Goal: Task Accomplishment & Management: Manage account settings

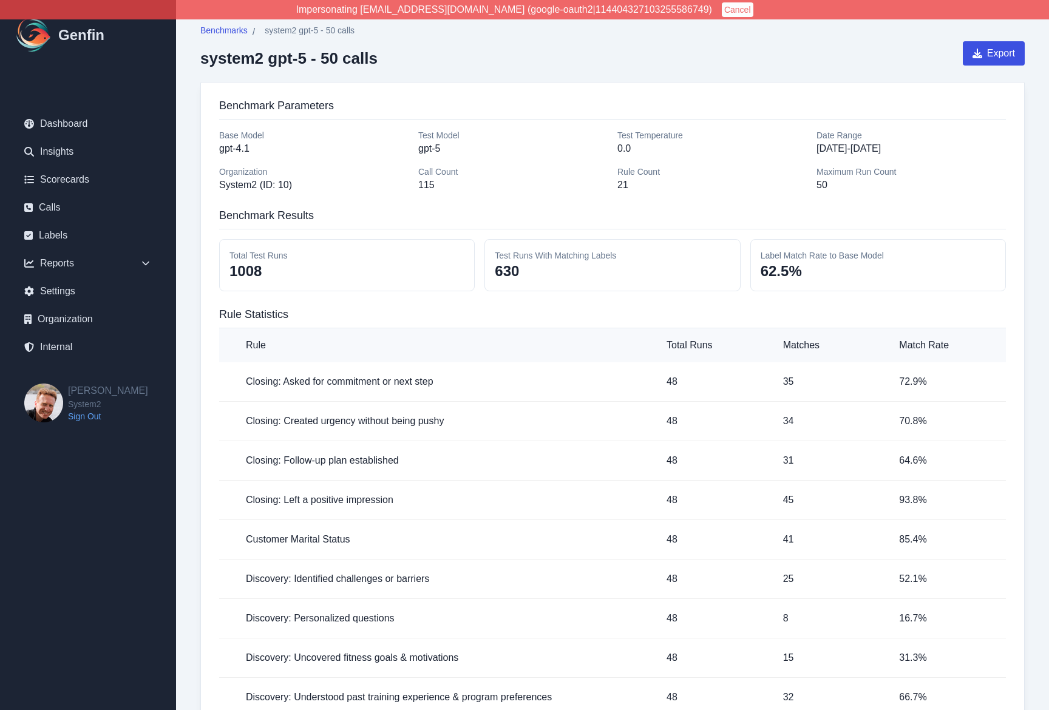
scroll to position [13448, 0]
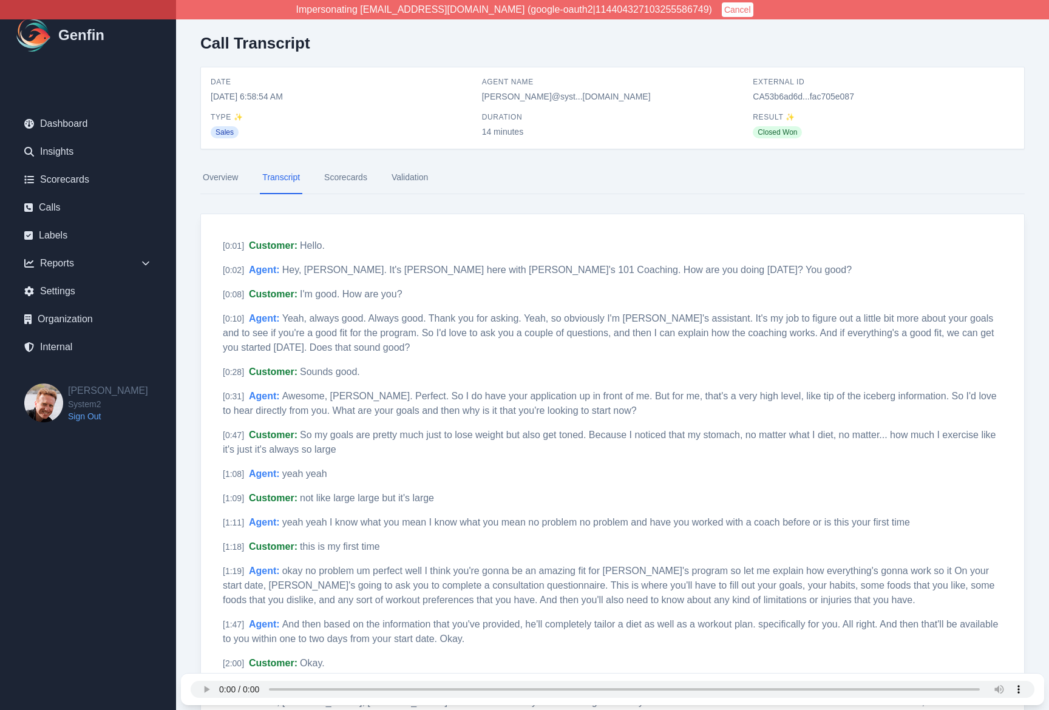
scroll to position [474, 0]
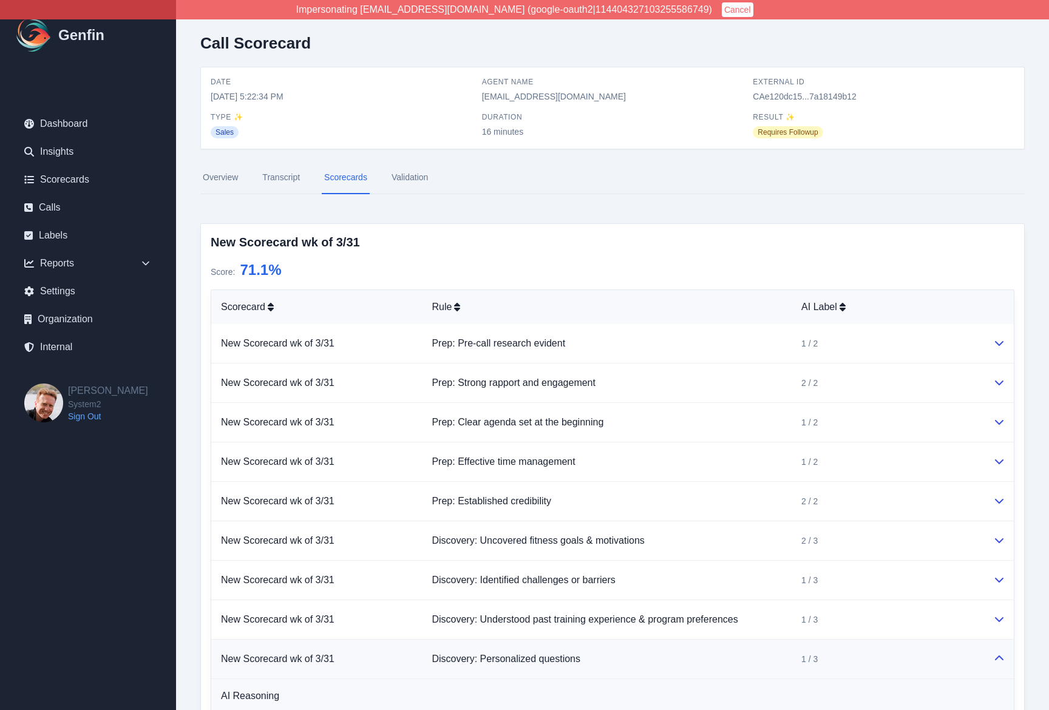
scroll to position [185, 0]
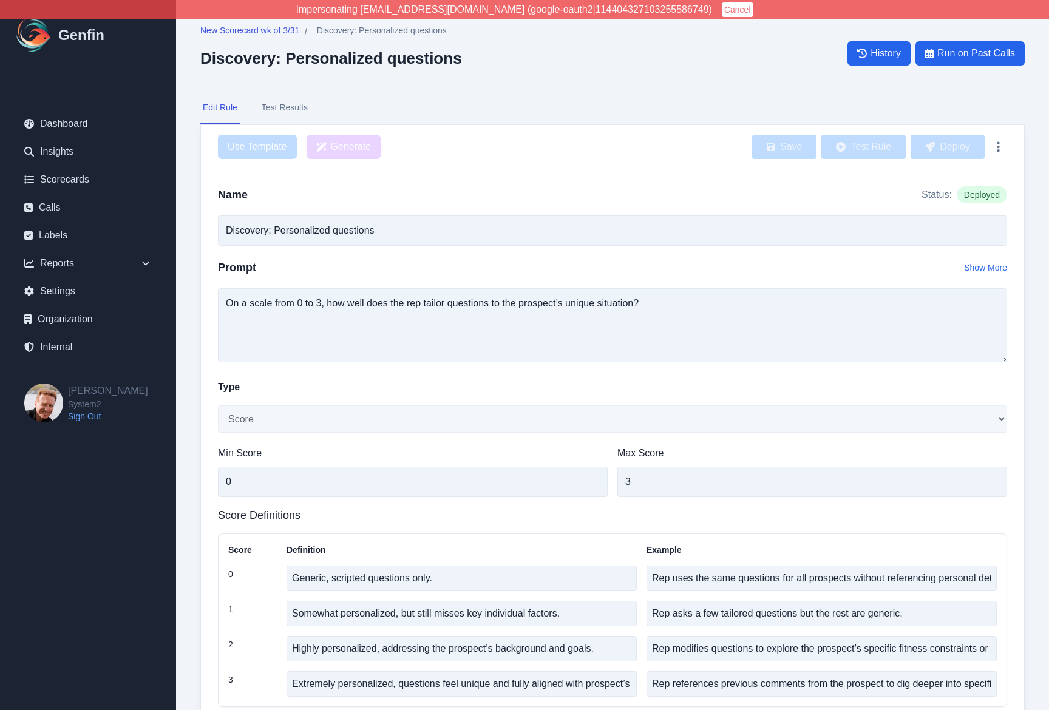
select select "Score"
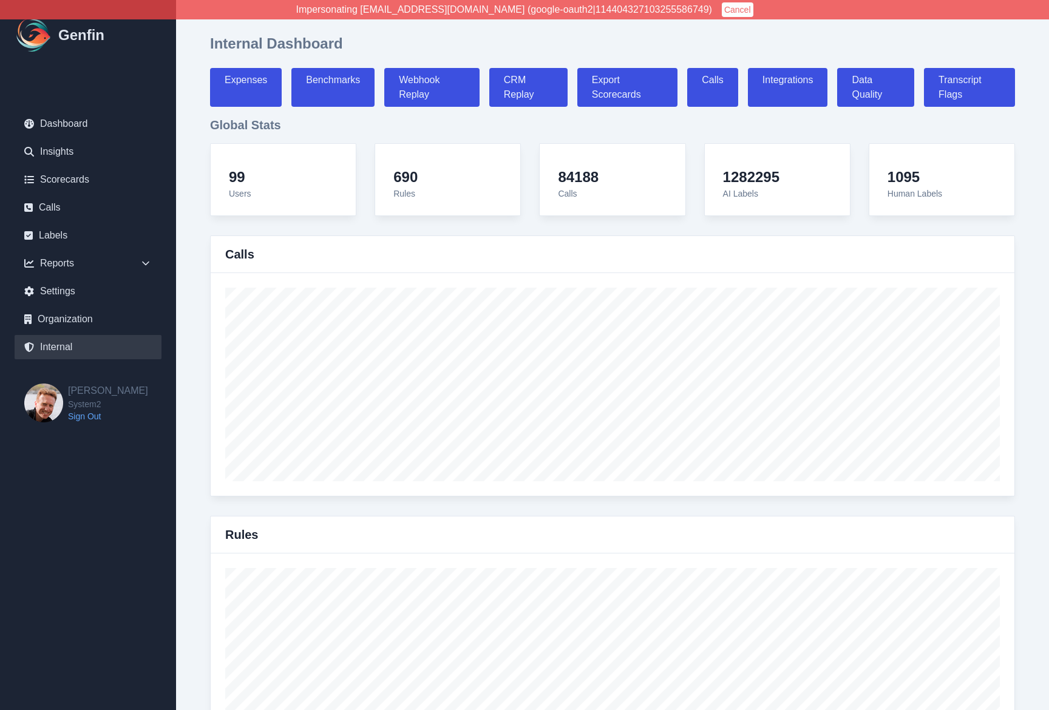
select select "paid"
select select "7"
select select "paid"
select select "7"
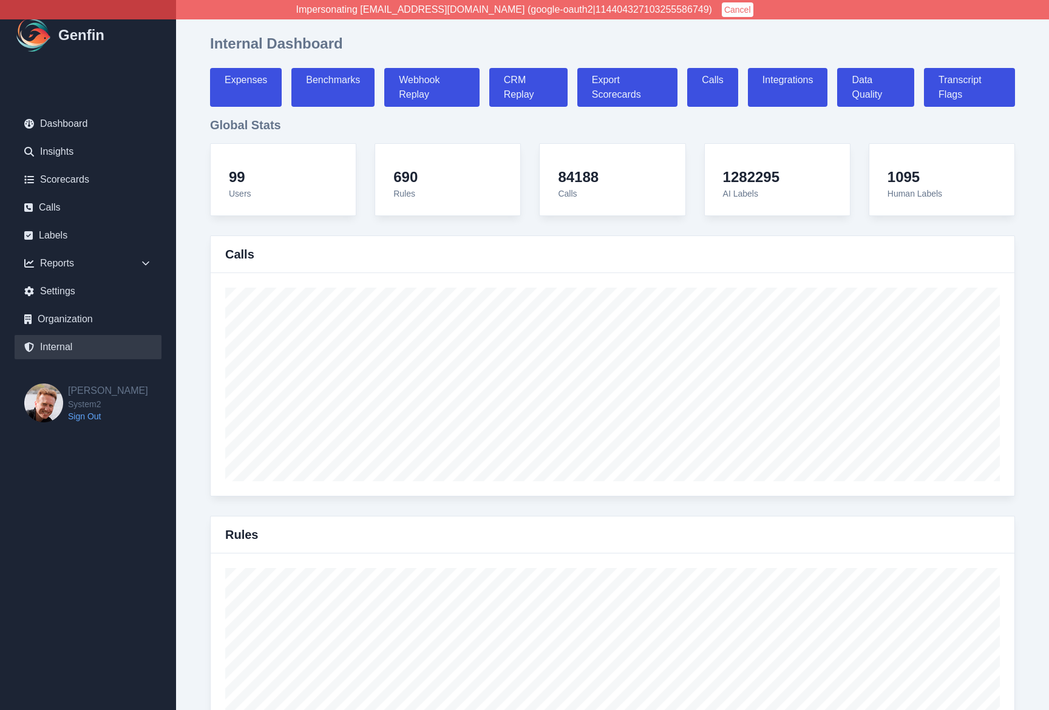
select select "7"
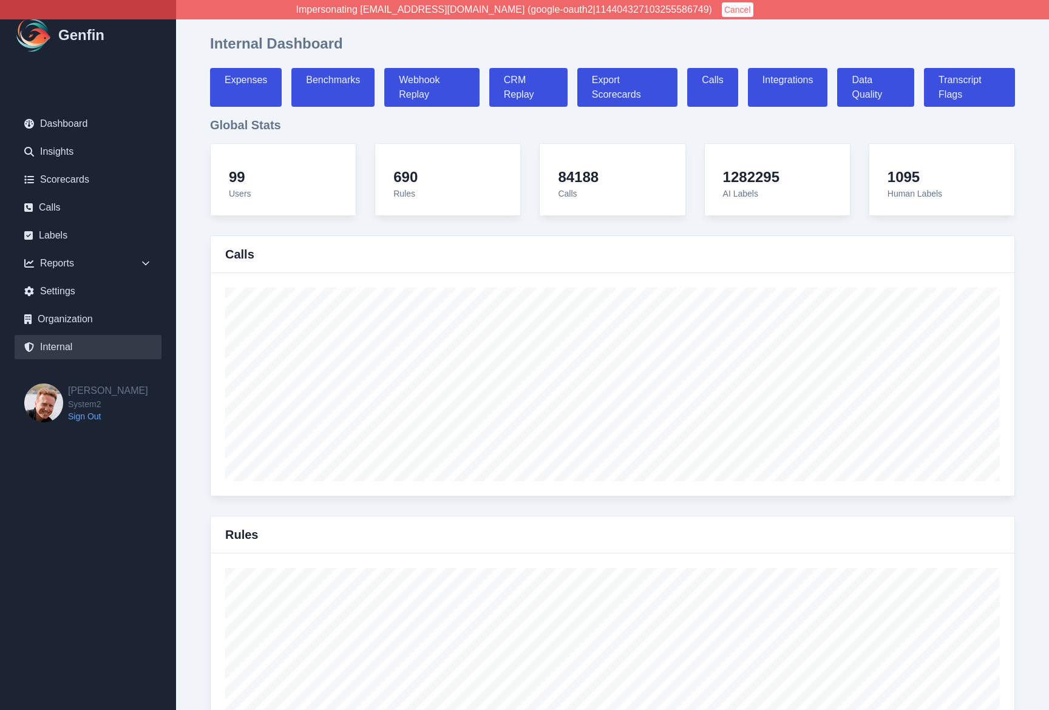
select select "7"
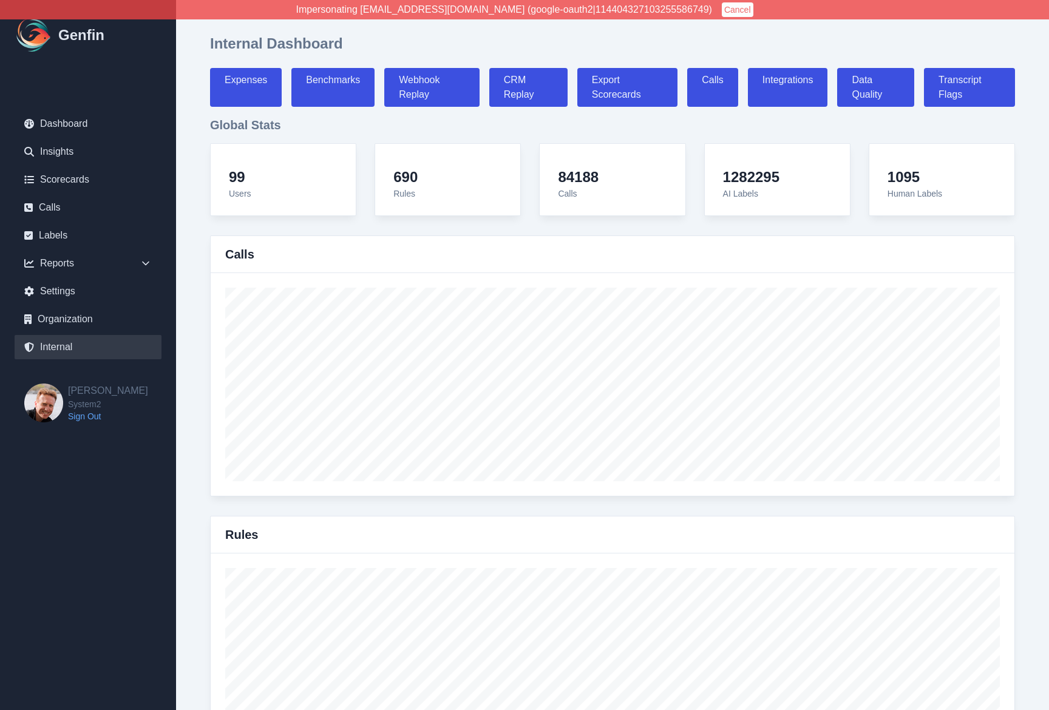
select select "paid"
select select "7"
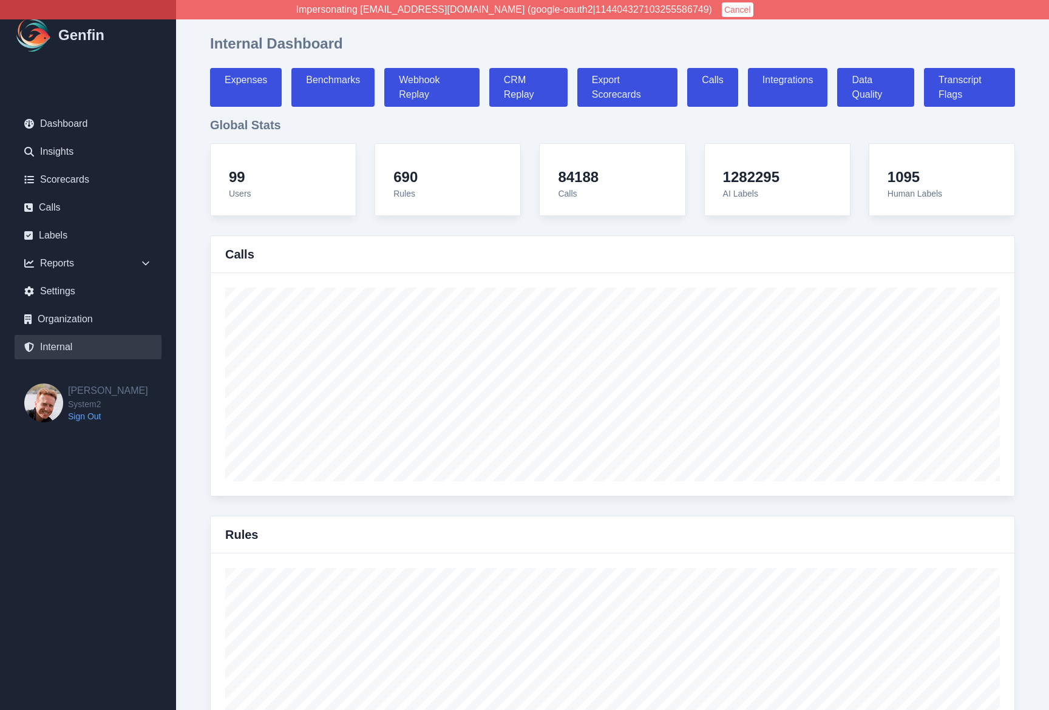
select select "7"
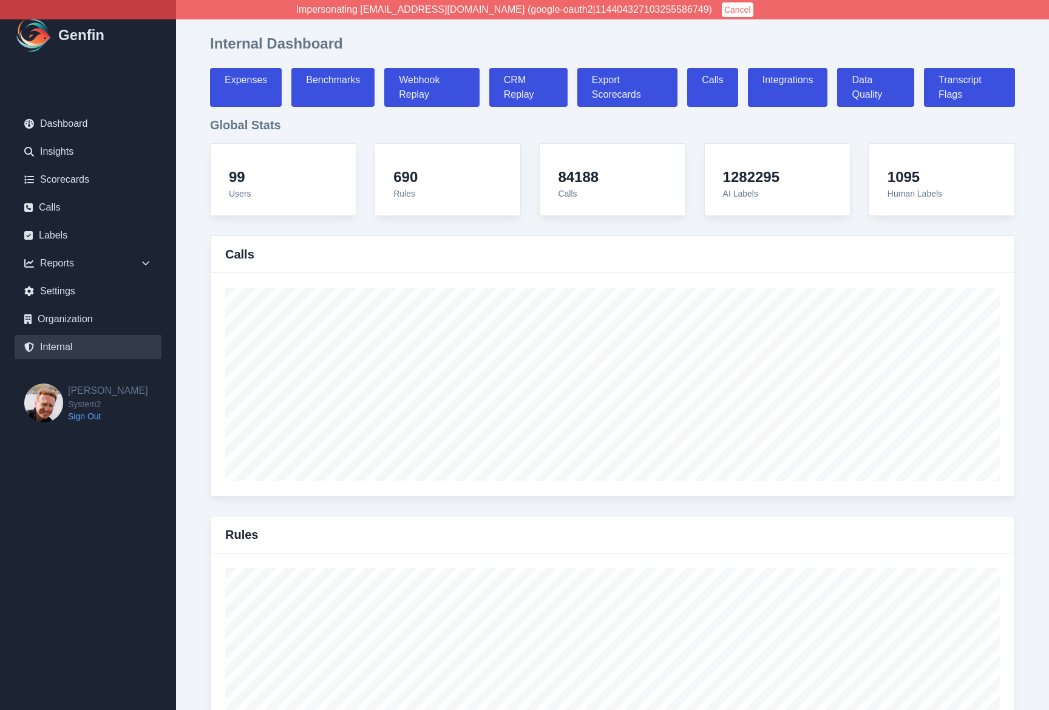
select select "7"
select select "paid"
select select "7"
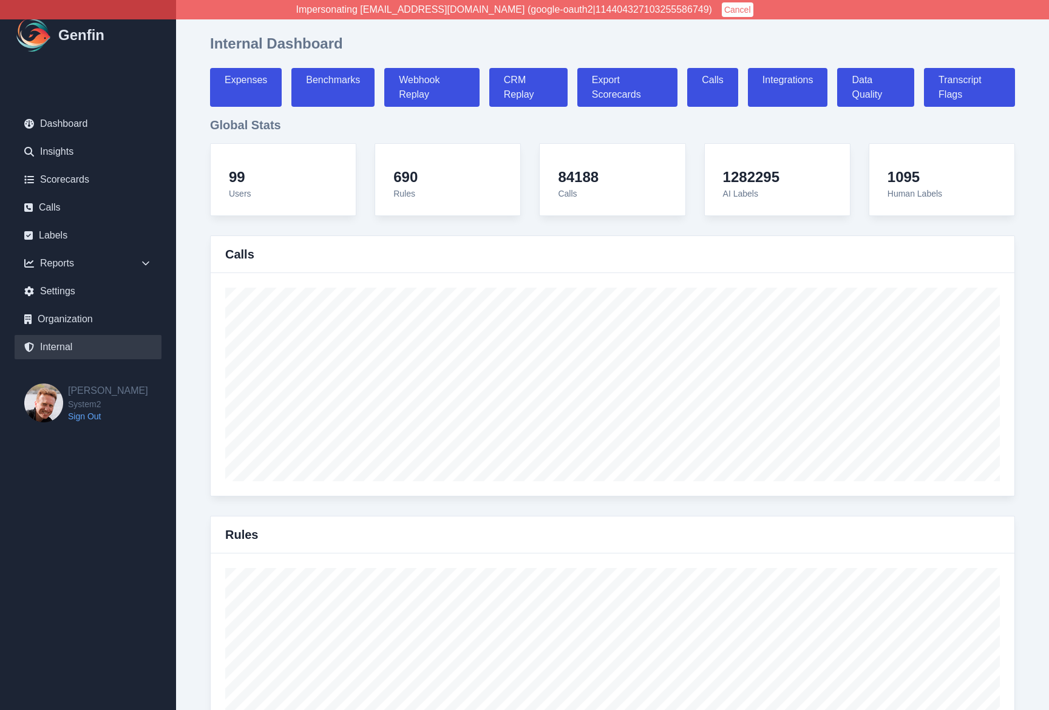
select select "paid"
select select "7"
select select "paid"
select select "7"
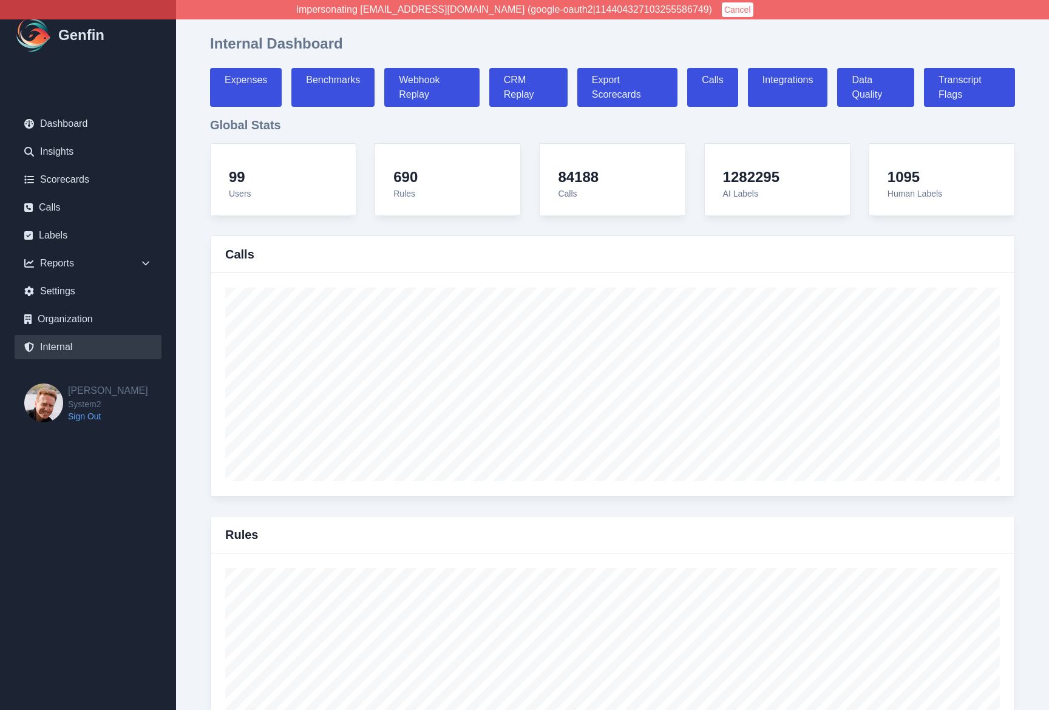
select select "7"
select select "paid"
select select "7"
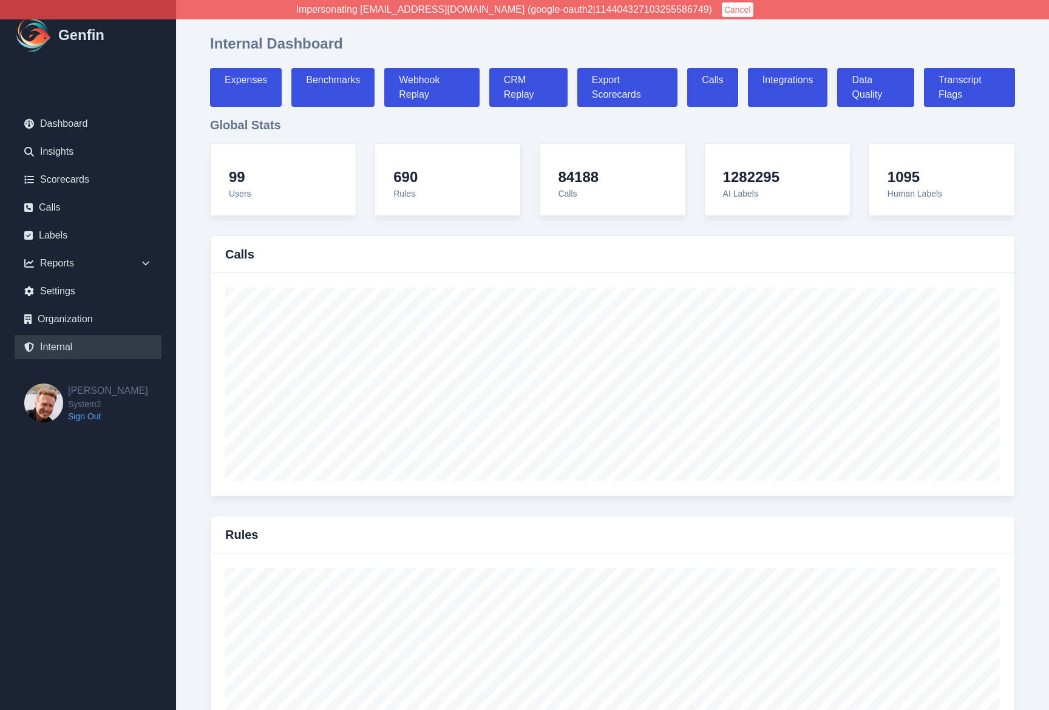
select select "paid"
select select "7"
select select "paid"
select select "7"
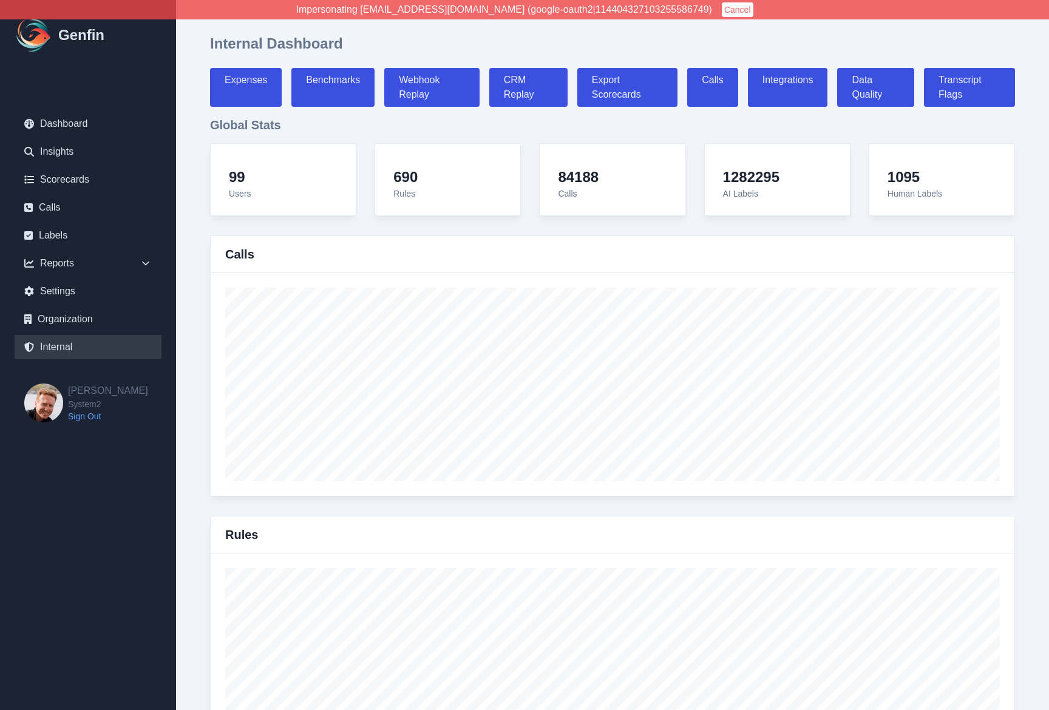
select select "7"
select select "paid"
select select "7"
select select "paid"
select select "7"
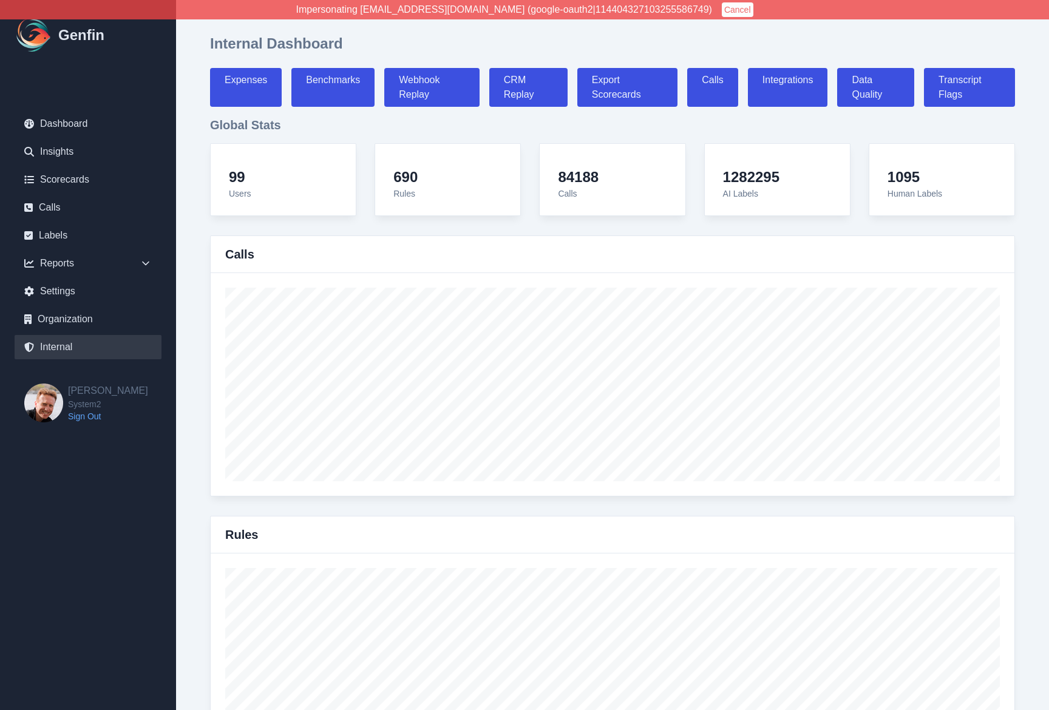
select select "7"
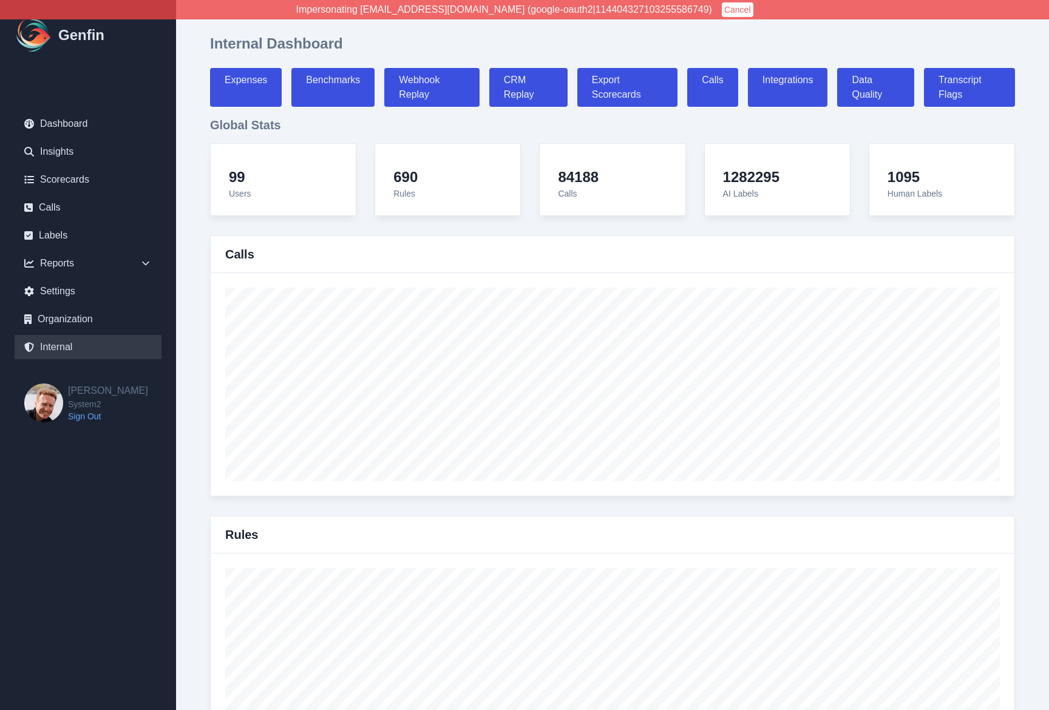
select select "paid"
select select "7"
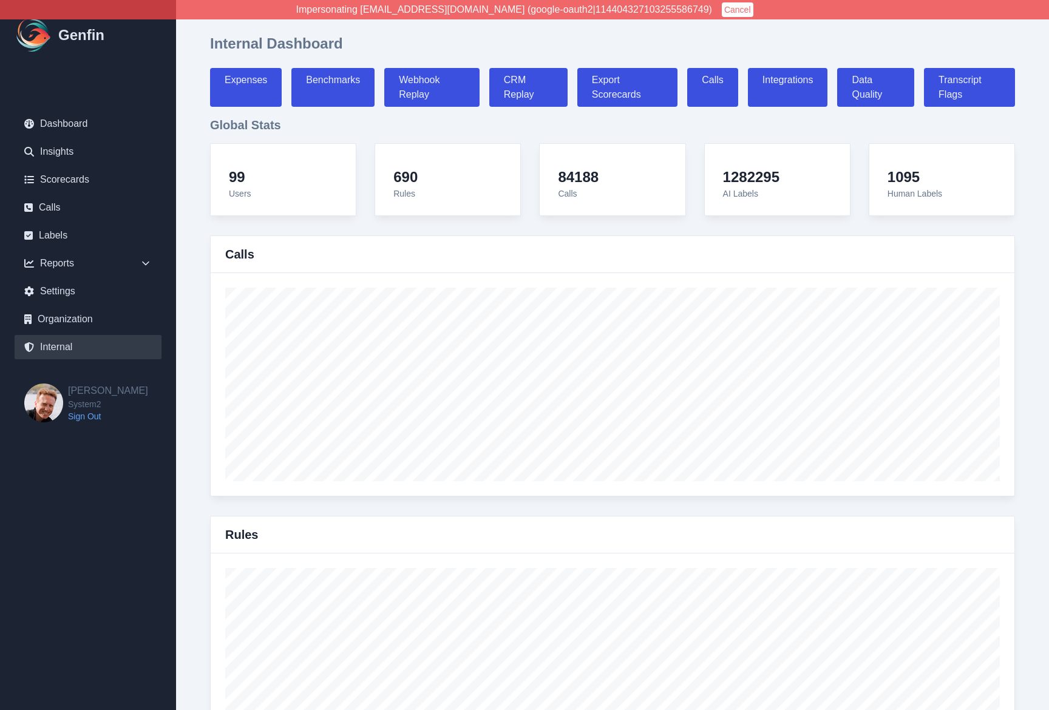
select select "paid"
select select "7"
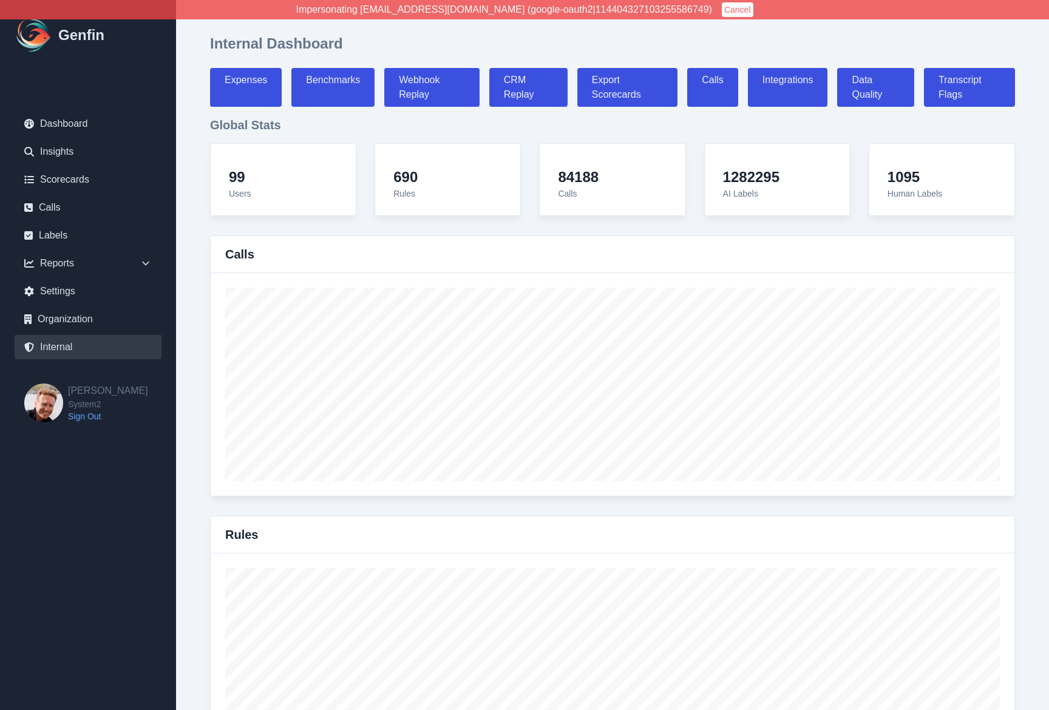
select select "paid"
select select "7"
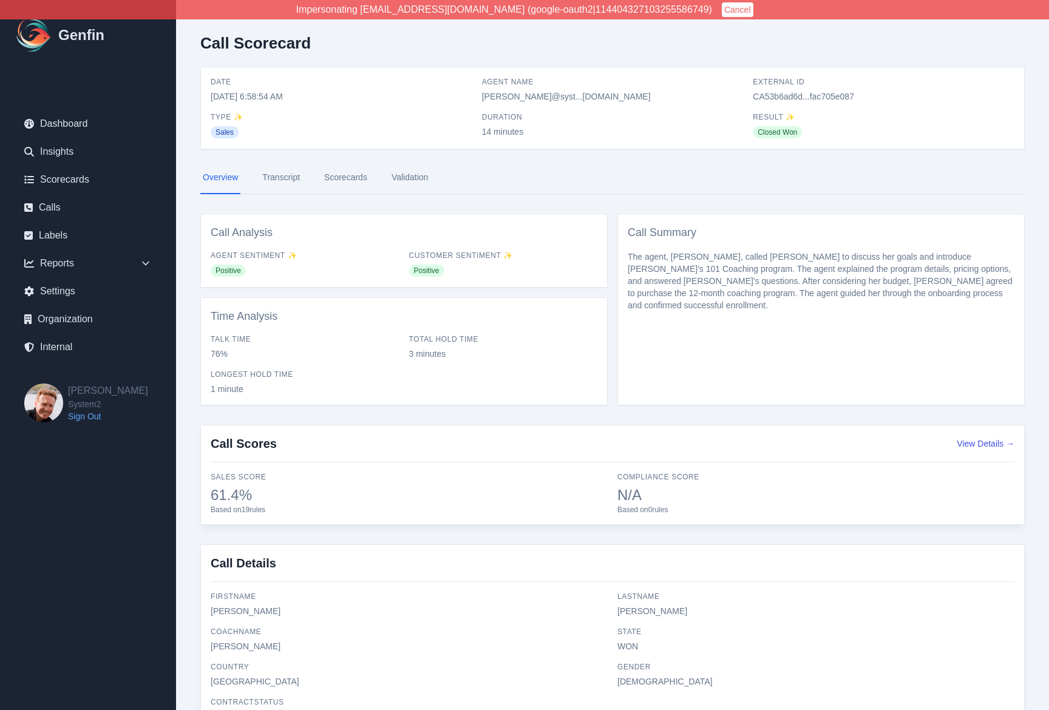
click at [338, 180] on link "Scorecards" at bounding box center [346, 178] width 48 height 33
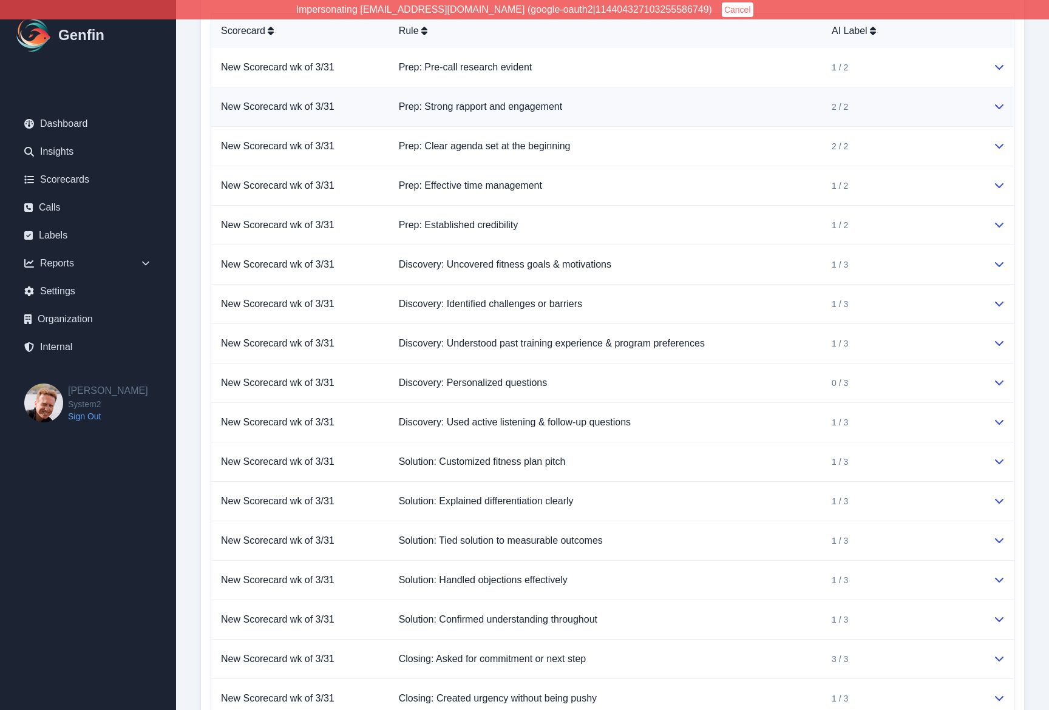
scroll to position [277, 0]
click at [183, 247] on div "Call Scorecard Date 8/7/2025, 6:58:54 AM Agent Name peter@syst...m2.fitness Ext…" at bounding box center [612, 378] width 873 height 1310
click at [520, 370] on td "Discovery: Personalized questions" at bounding box center [605, 382] width 433 height 39
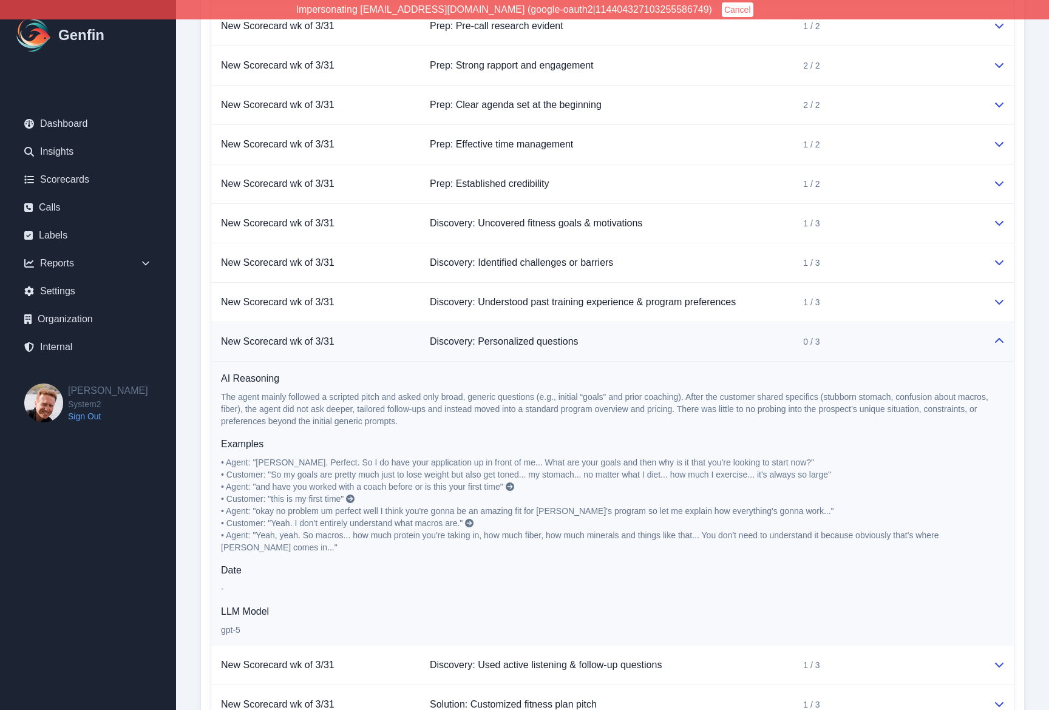
scroll to position [321, 0]
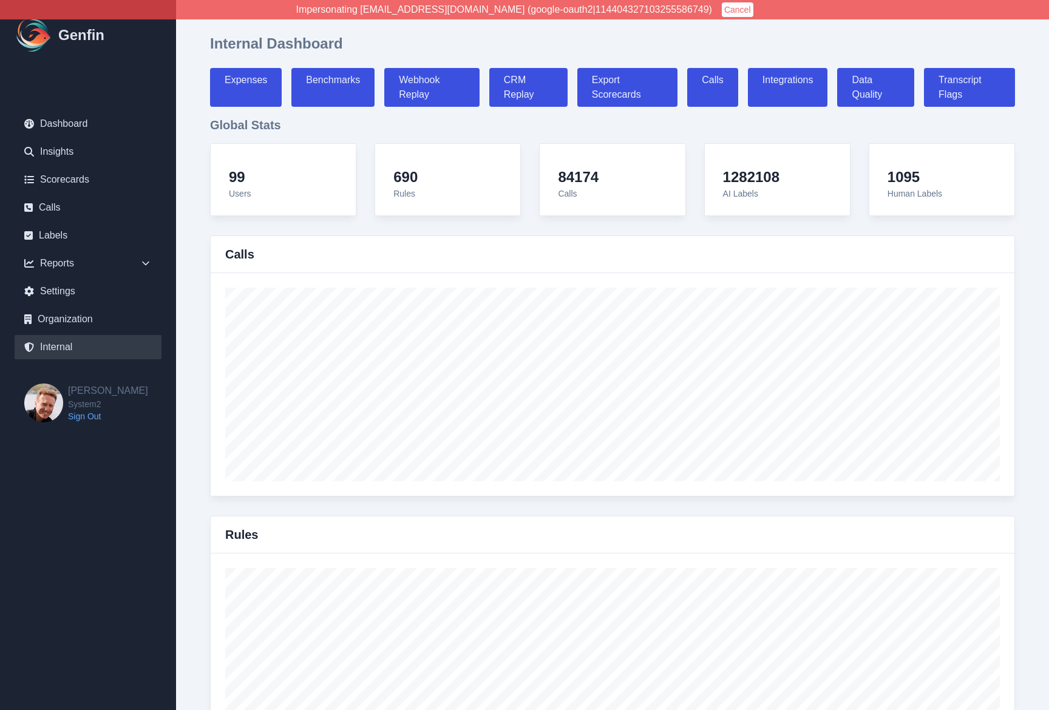
select select "paid"
select select "7"
select select "paid"
select select "7"
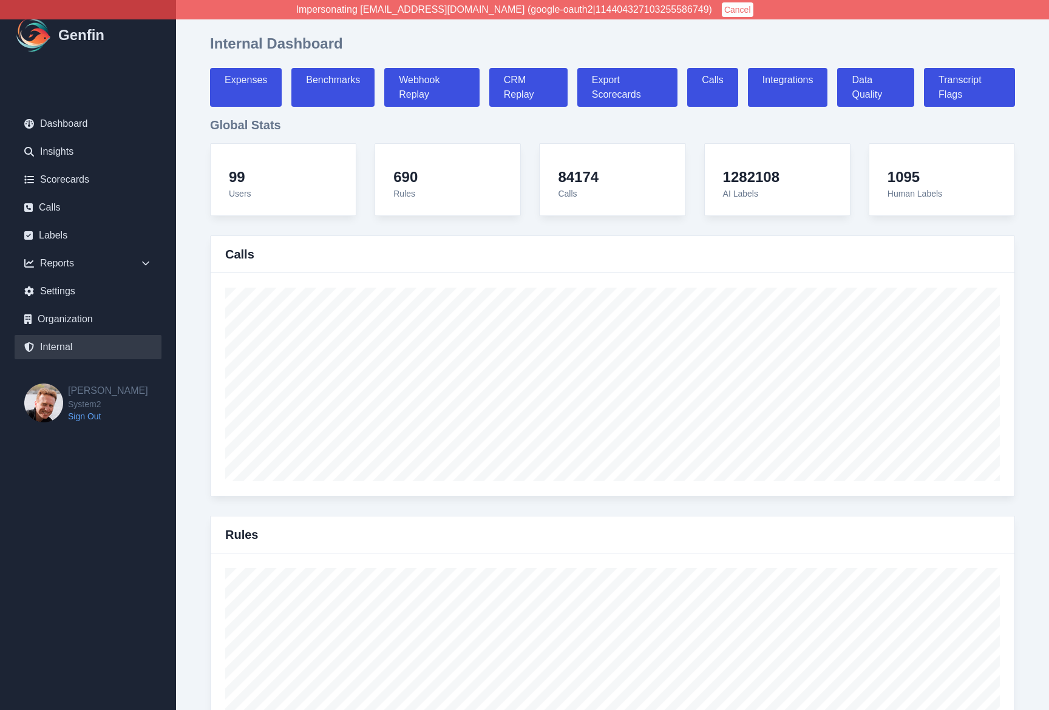
select select "7"
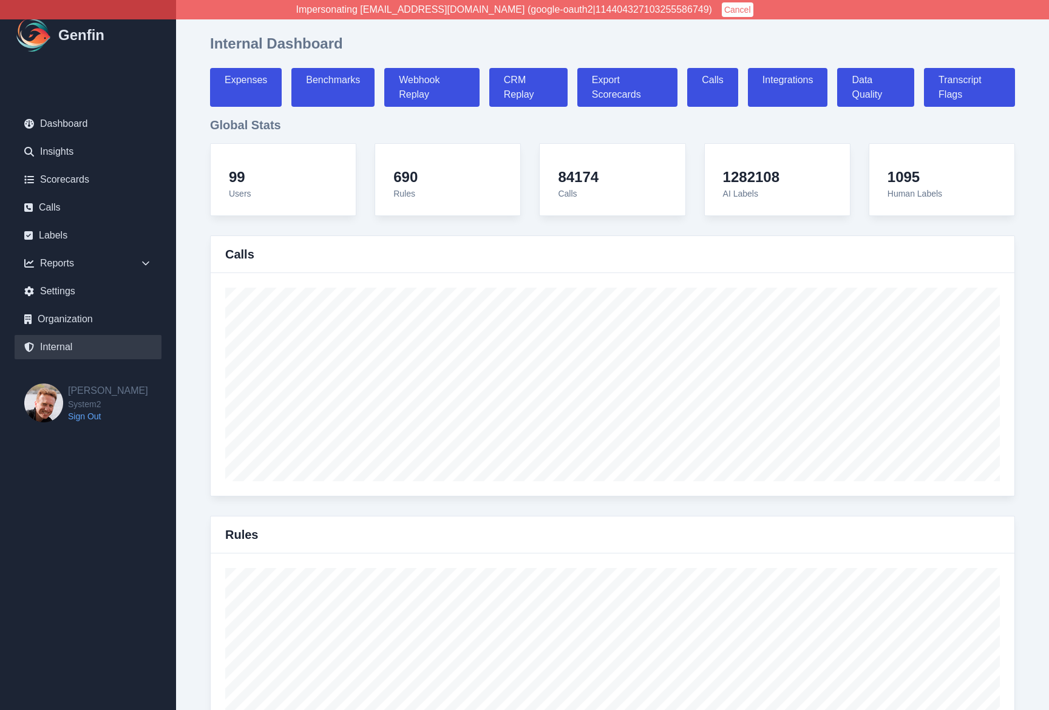
select select "7"
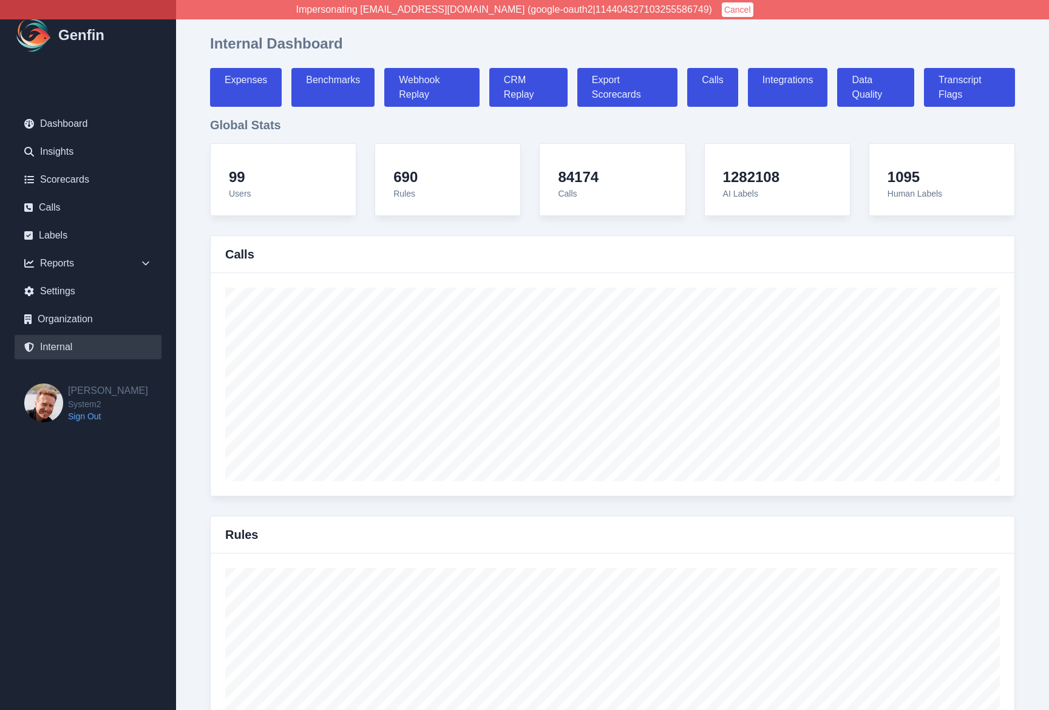
select select "paid"
select select "7"
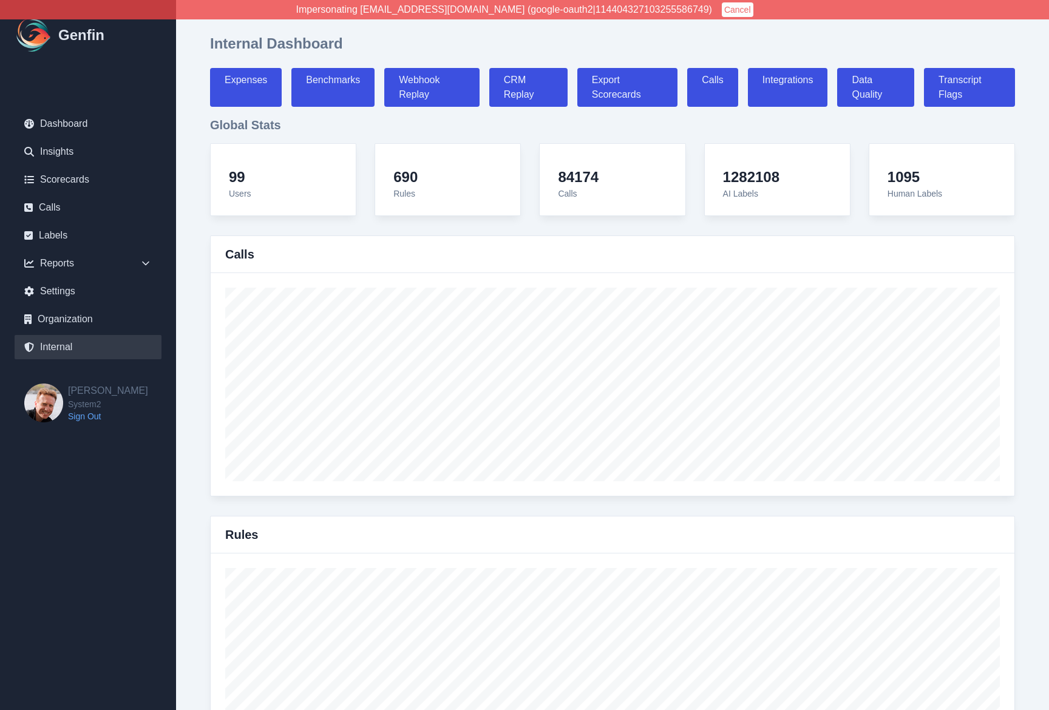
select select "7"
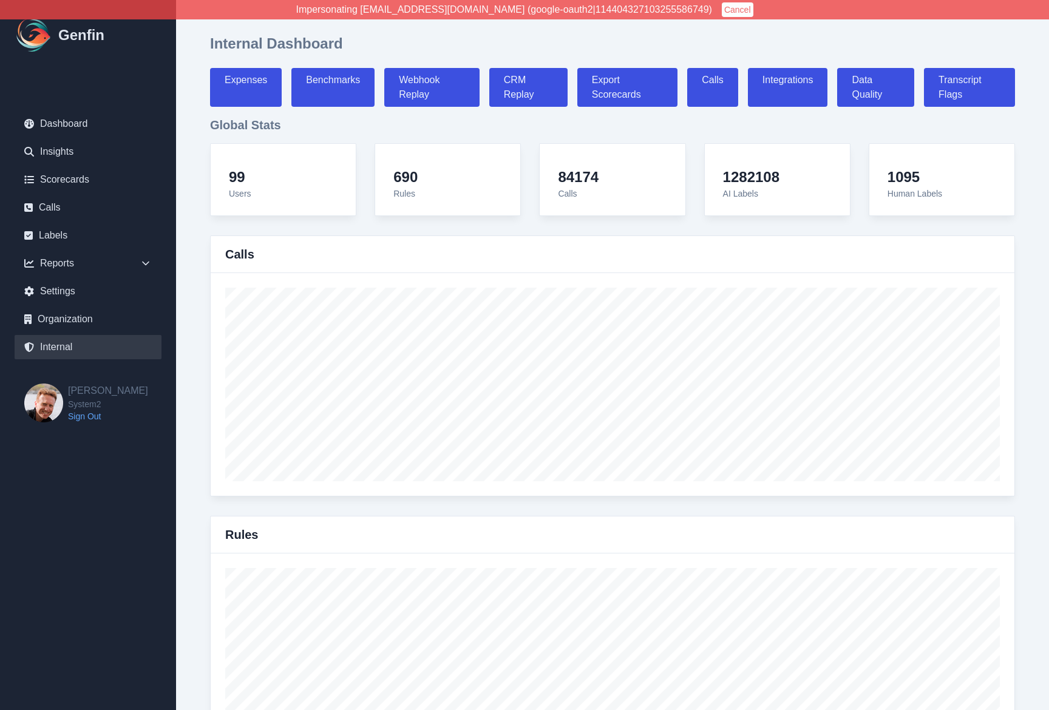
select select "7"
select select "paid"
select select "7"
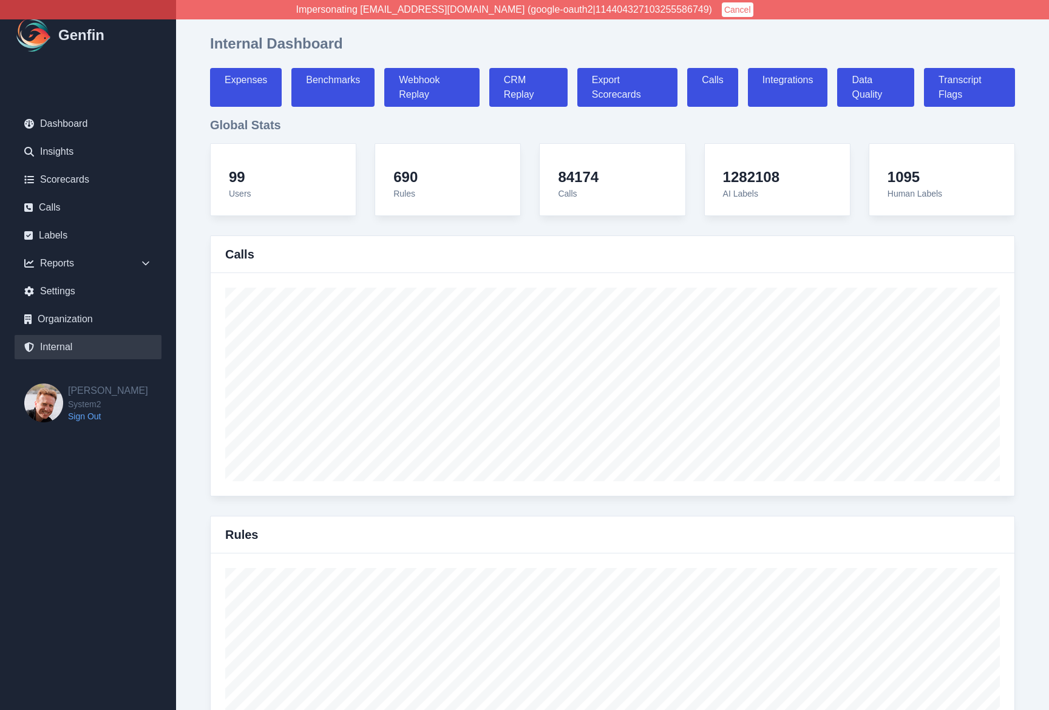
select select "paid"
select select "7"
select select "paid"
select select "7"
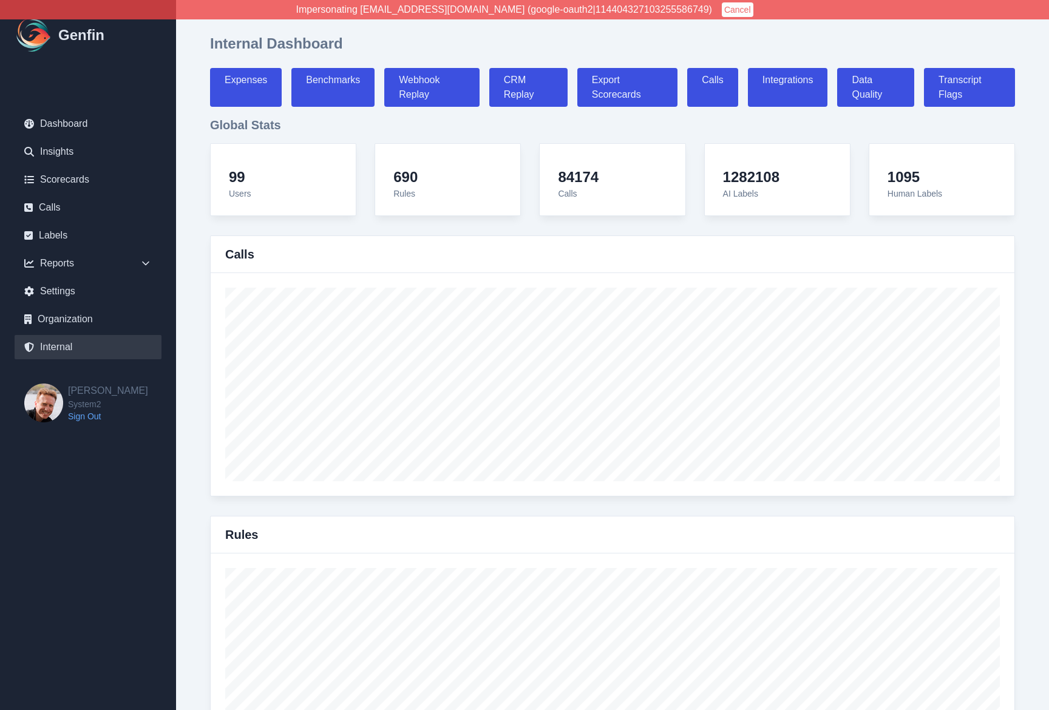
select select "7"
select select "paid"
select select "7"
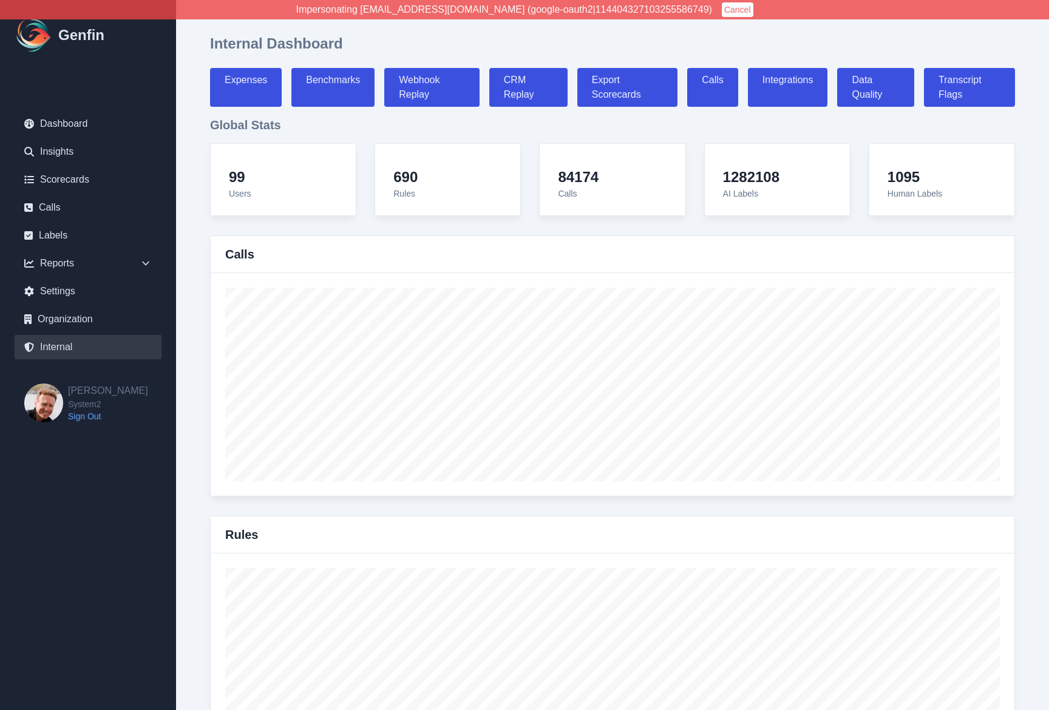
select select "paid"
select select "7"
select select "paid"
select select "7"
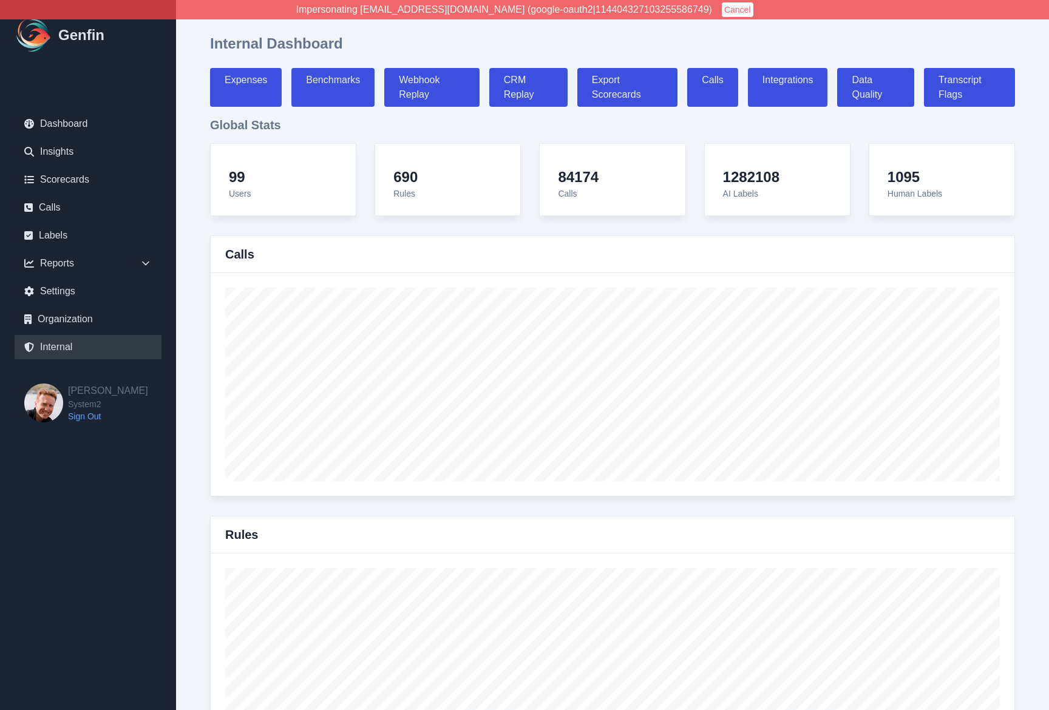
select select "7"
select select "paid"
select select "7"
select select "paid"
select select "7"
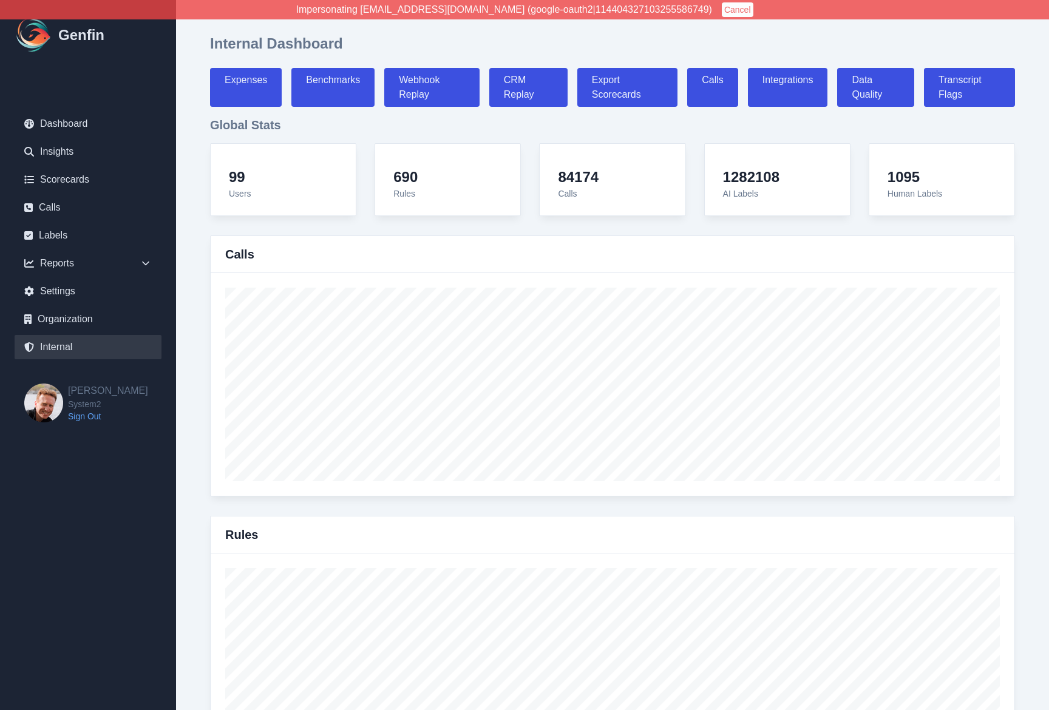
select select "7"
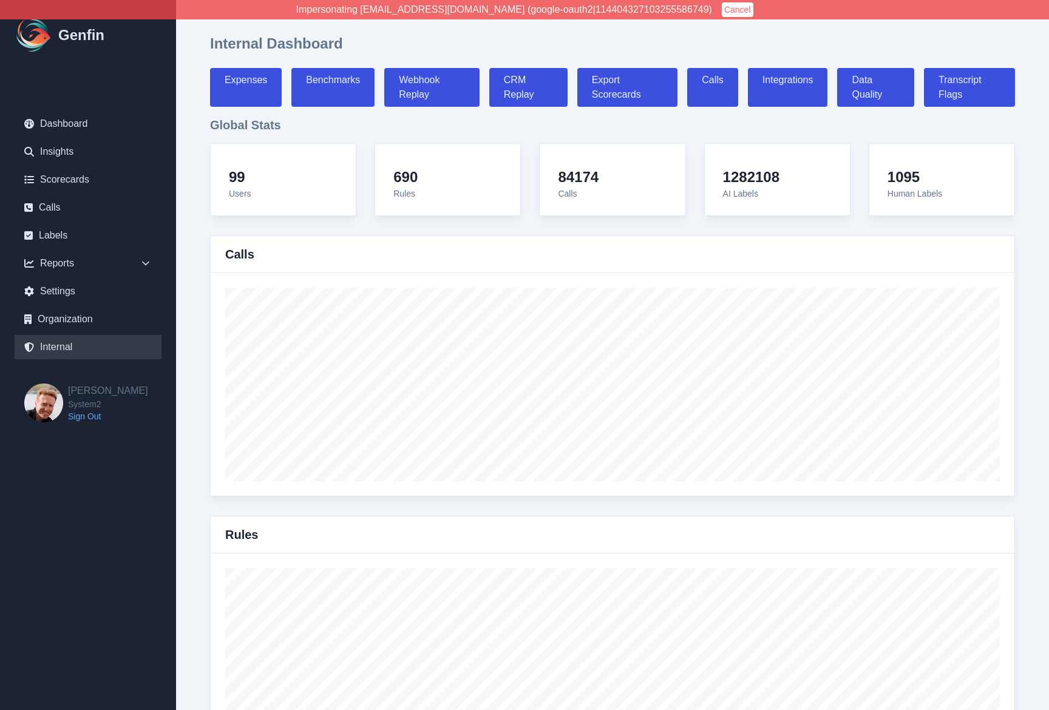
select select "paid"
select select "7"
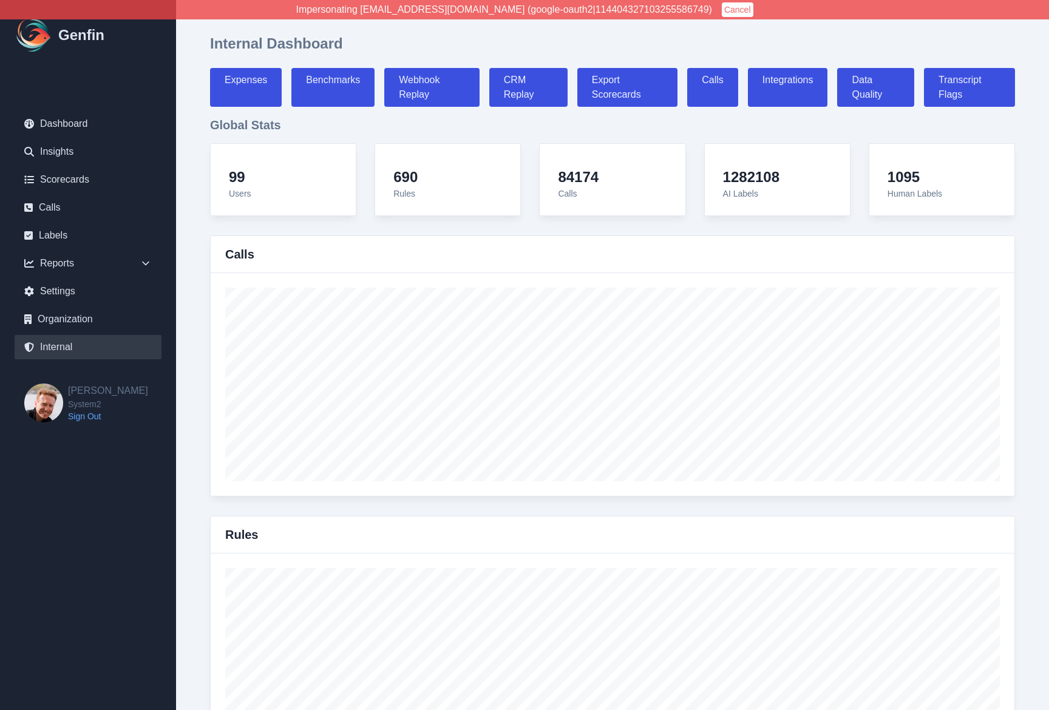
select select "paid"
select select "7"
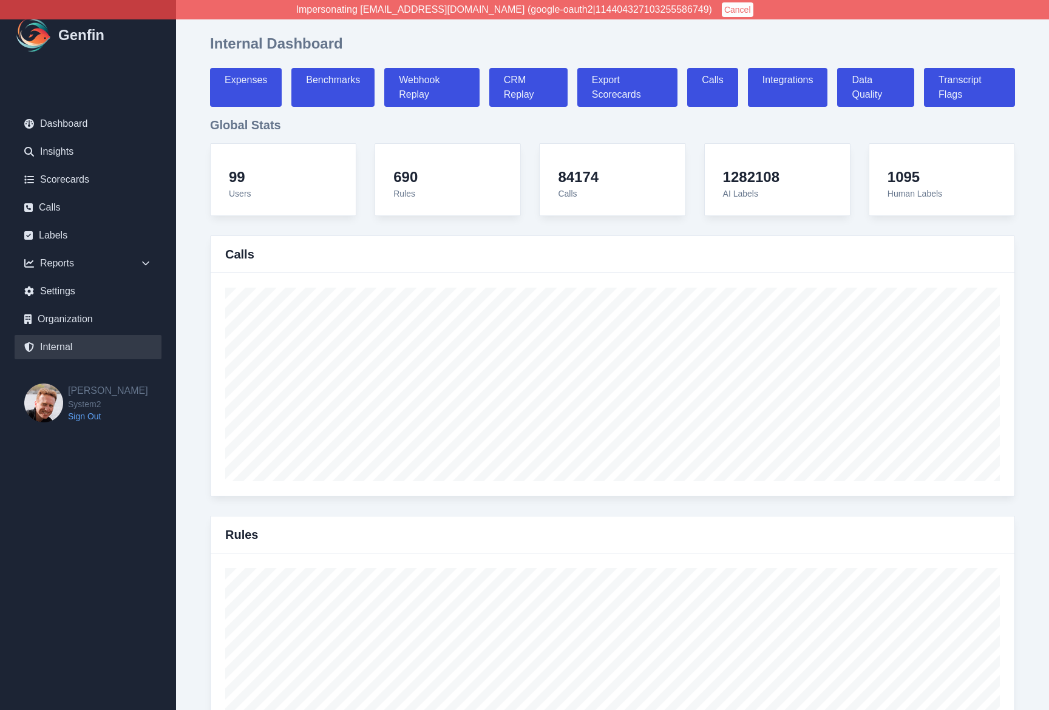
select select "paid"
select select "7"
